Goal: Find specific fact: Find specific fact

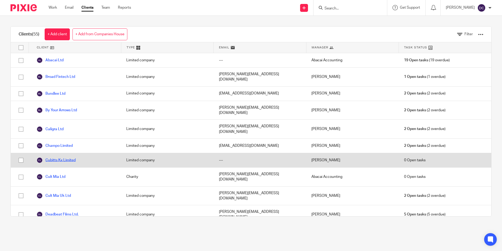
click at [63, 157] on link "Cubitts Kx Limited" at bounding box center [56, 160] width 39 height 6
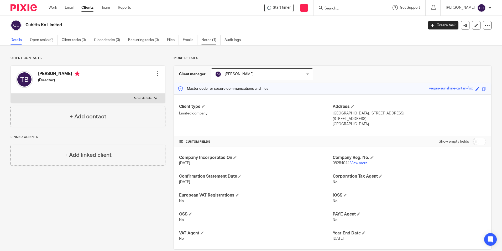
click at [208, 40] on link "Notes (1)" at bounding box center [210, 40] width 19 height 10
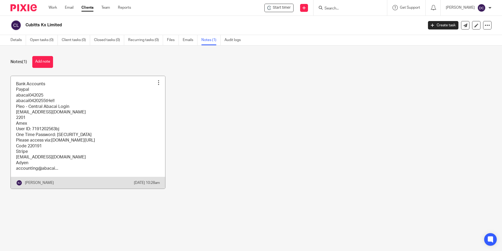
click at [102, 130] on link at bounding box center [88, 132] width 154 height 112
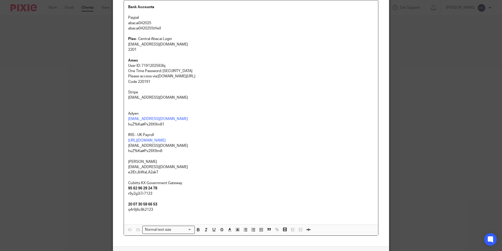
scroll to position [79, 0]
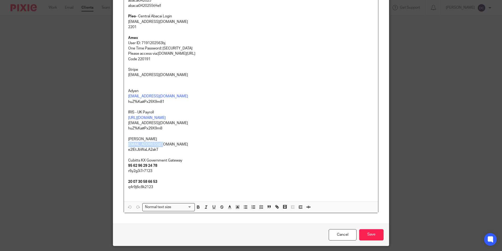
drag, startPoint x: 162, startPoint y: 144, endPoint x: 122, endPoint y: 144, distance: 39.7
click at [124, 144] on div "Bank Accounts Paypal abacai042025 abacai0420255tHe!! Pleo - Central Abacai Logi…" at bounding box center [251, 90] width 254 height 224
copy p "[EMAIL_ADDRESS][DOMAIN_NAME]"
drag, startPoint x: 158, startPoint y: 148, endPoint x: 123, endPoint y: 149, distance: 34.2
click at [124, 149] on div "Bank Accounts Paypal abacai042025 abacai0420255tHe!! Pleo - Central Abacai Logi…" at bounding box center [251, 90] width 254 height 224
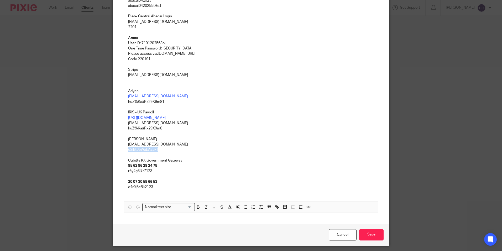
copy p "e2!EtJbWaLA2akT"
